Goal: Task Accomplishment & Management: Manage account settings

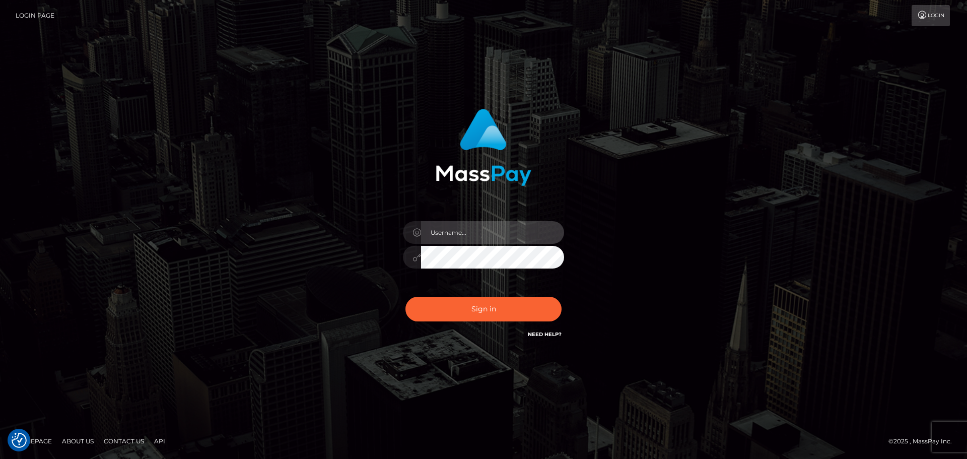
click at [443, 228] on input "text" at bounding box center [492, 232] width 143 height 23
type input "Bernice_Lee"
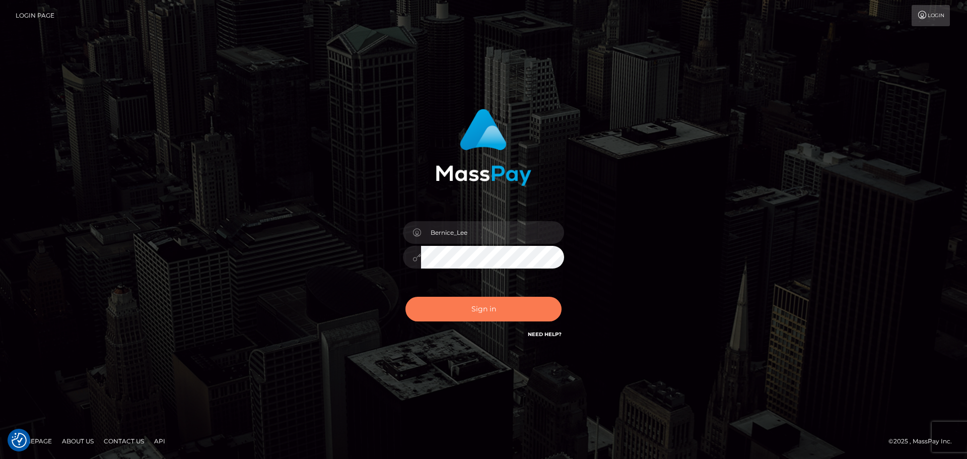
click at [497, 308] on button "Sign in" at bounding box center [483, 309] width 156 height 25
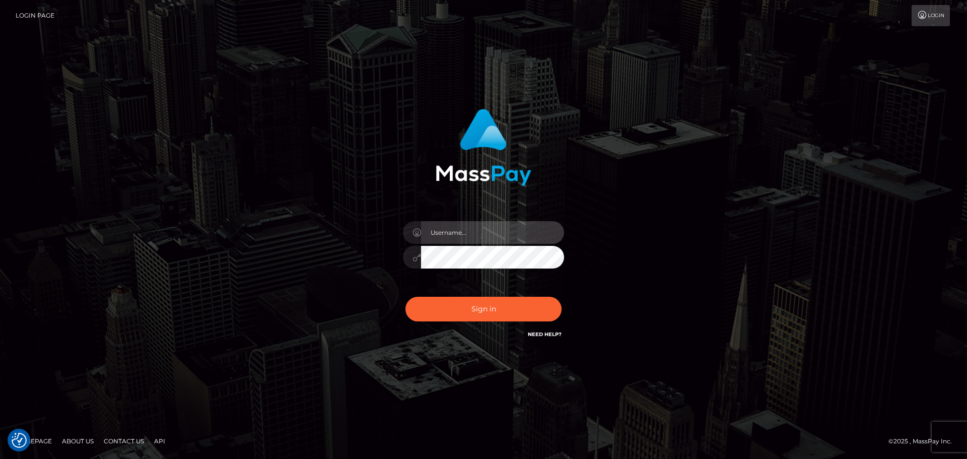
drag, startPoint x: 449, startPoint y: 236, endPoint x: 456, endPoint y: 240, distance: 7.4
click at [449, 236] on input "text" at bounding box center [492, 232] width 143 height 23
type input "Bernice_Lee"
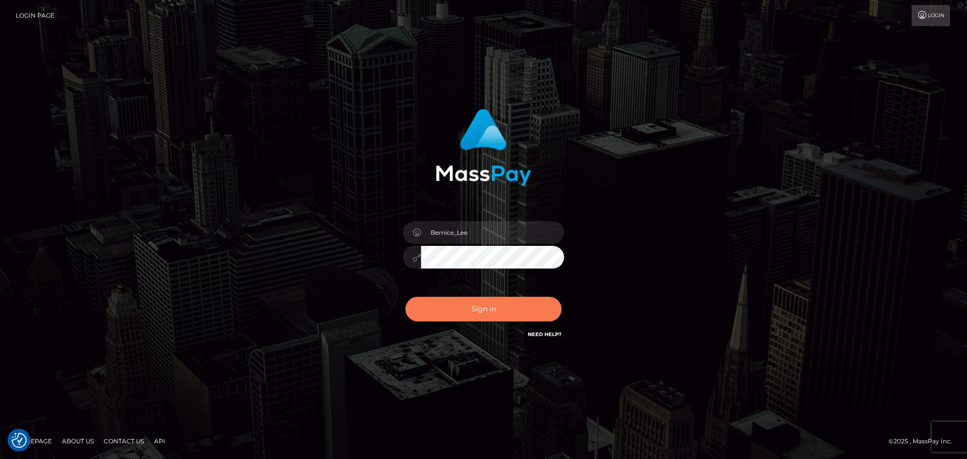
click at [459, 305] on button "Sign in" at bounding box center [483, 309] width 156 height 25
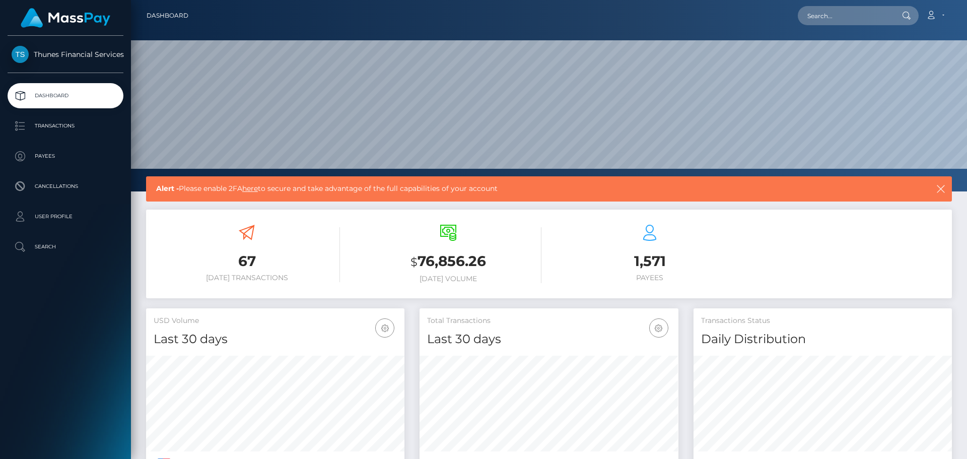
scroll to position [179, 259]
